Goal: Navigation & Orientation: Find specific page/section

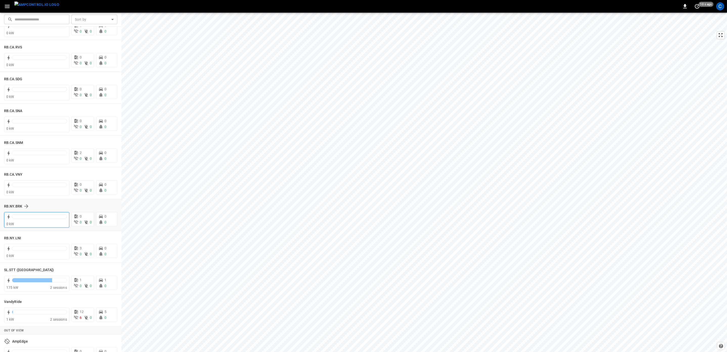
scroll to position [786, 0]
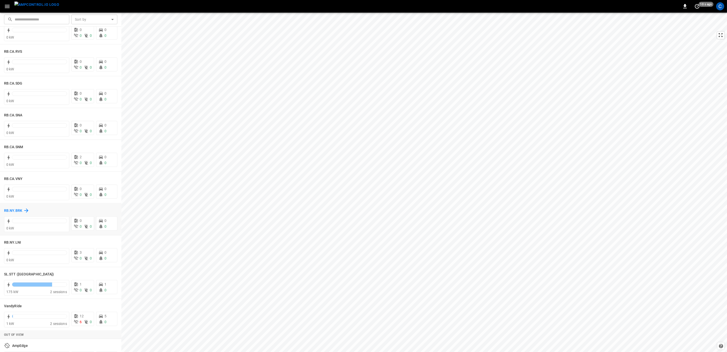
click at [14, 210] on h6 "RB.NY.BRK" at bounding box center [13, 211] width 18 height 6
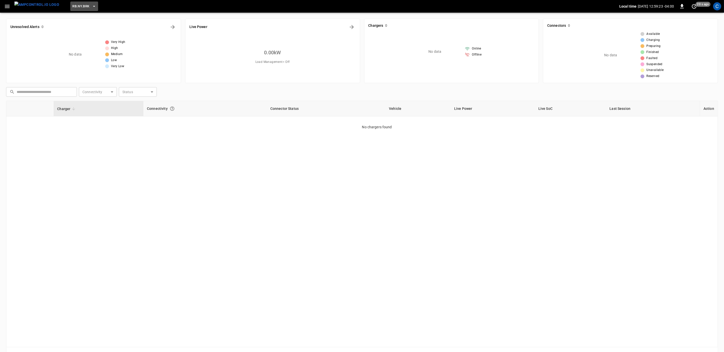
click at [93, 6] on icon "button" at bounding box center [94, 6] width 2 height 1
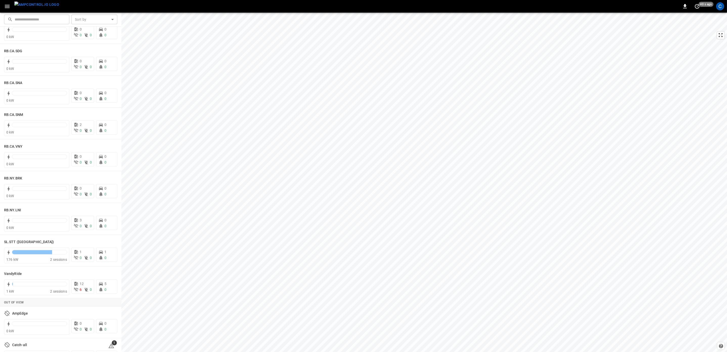
scroll to position [834, 0]
